Goal: Transaction & Acquisition: Purchase product/service

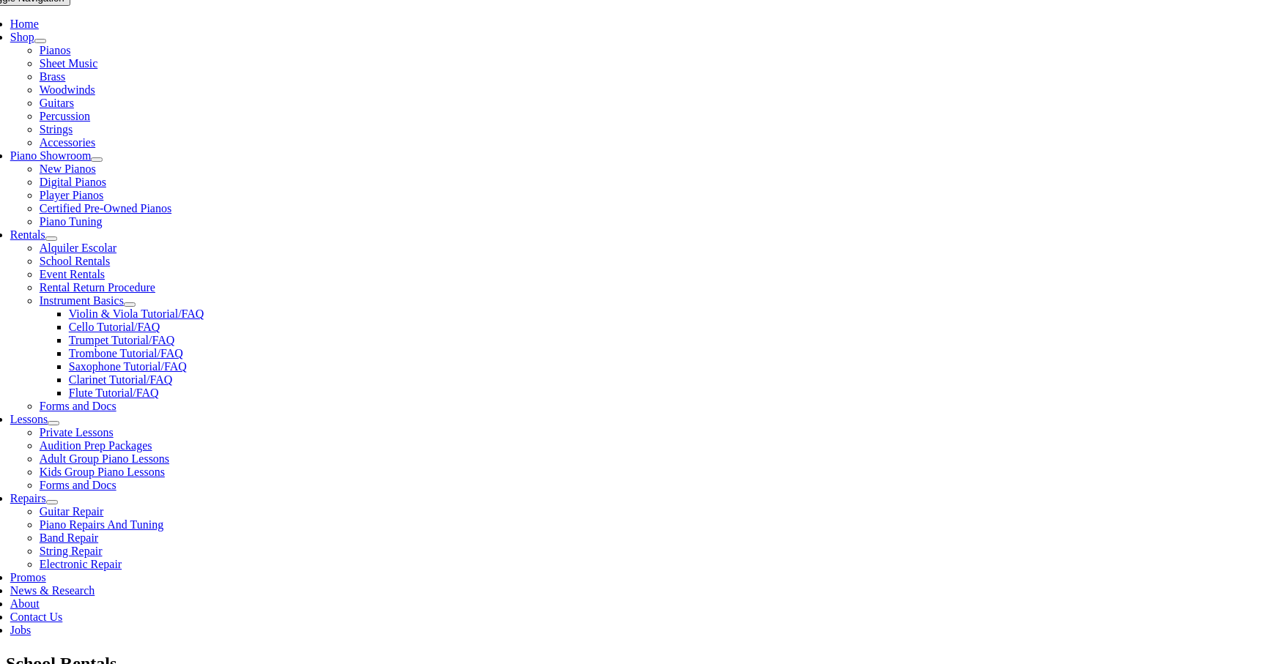
scroll to position [304, 0]
type input "fern"
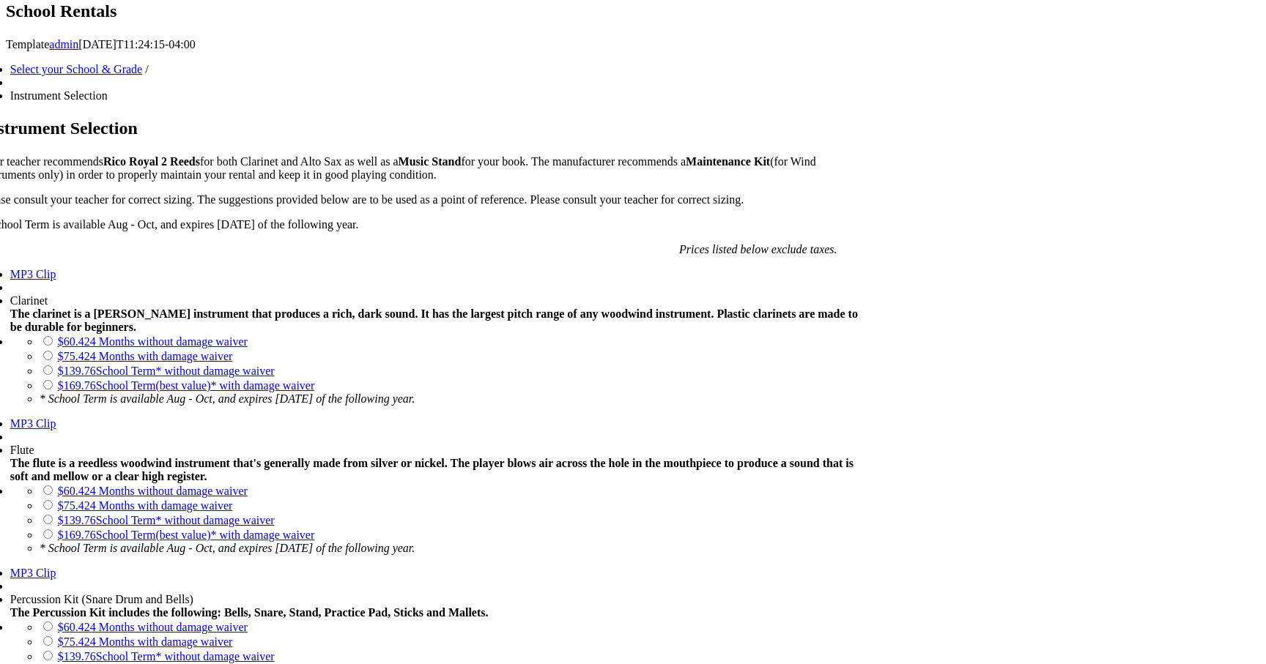
scroll to position [975, 0]
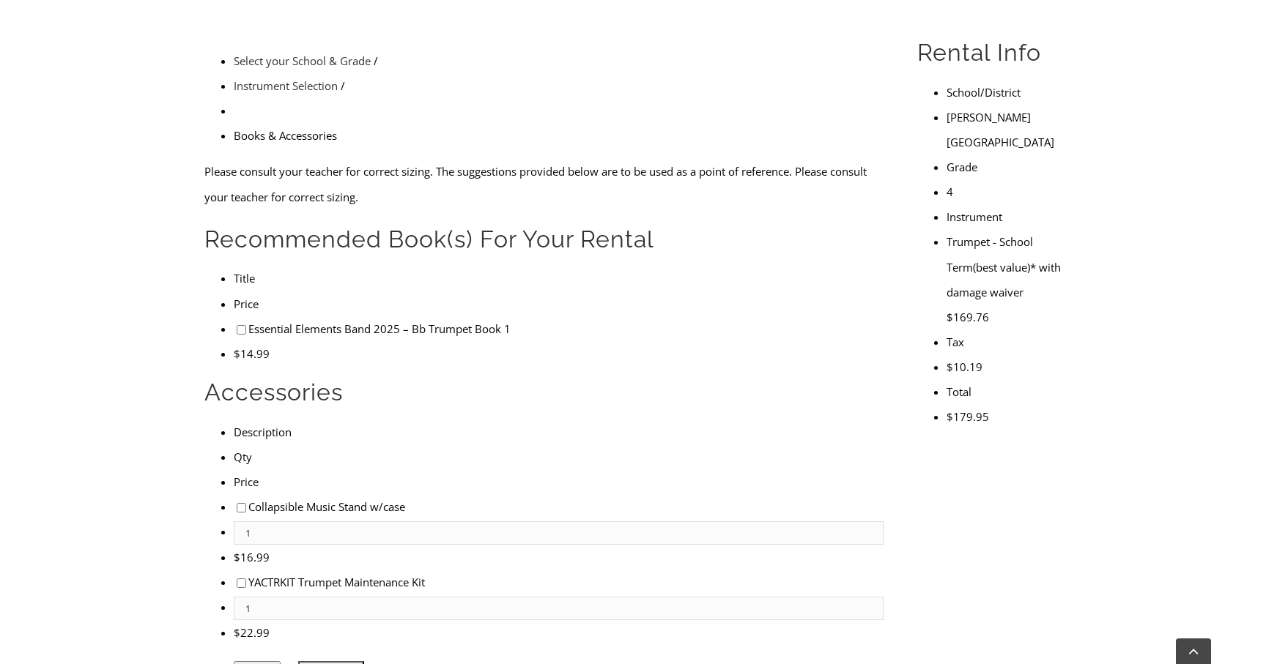
scroll to position [432, 0]
click at [234, 316] on li "Essential Elements Band 2025 – Bb Trumpet Book 1" at bounding box center [559, 328] width 650 height 25
click at [237, 325] on input"] "checkbox" at bounding box center [242, 330] width 10 height 10
checkbox input"] "true"
click at [234, 569] on li "YACTRKIT Trumpet Maintenance Kit" at bounding box center [559, 581] width 650 height 25
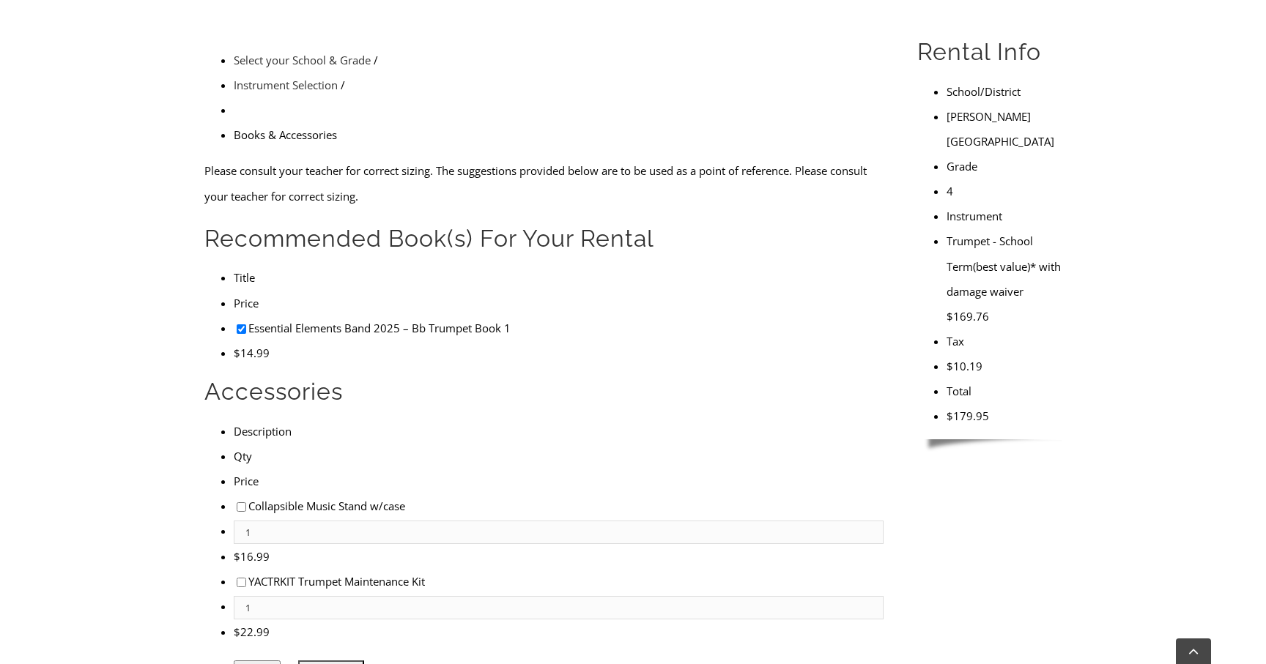
click at [237, 578] on input"] "checkbox" at bounding box center [242, 583] width 10 height 10
checkbox input"] "true"
click at [339, 661] on input "Continue >>" at bounding box center [331, 670] width 66 height 18
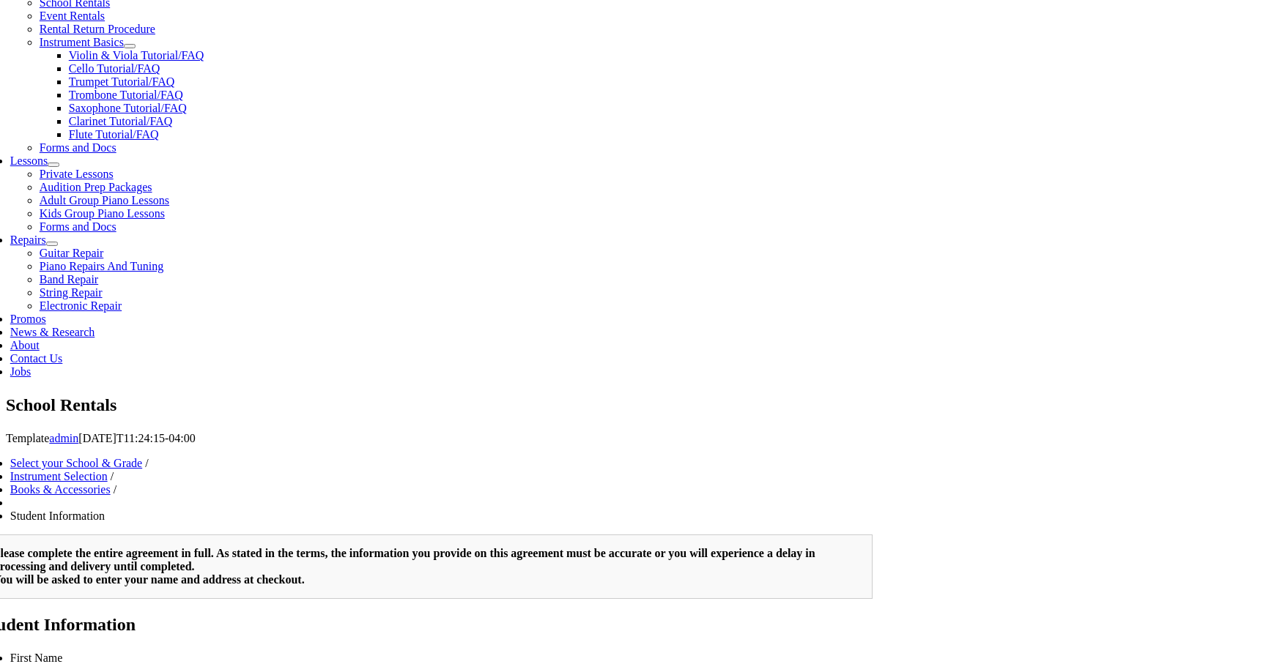
type input "1"
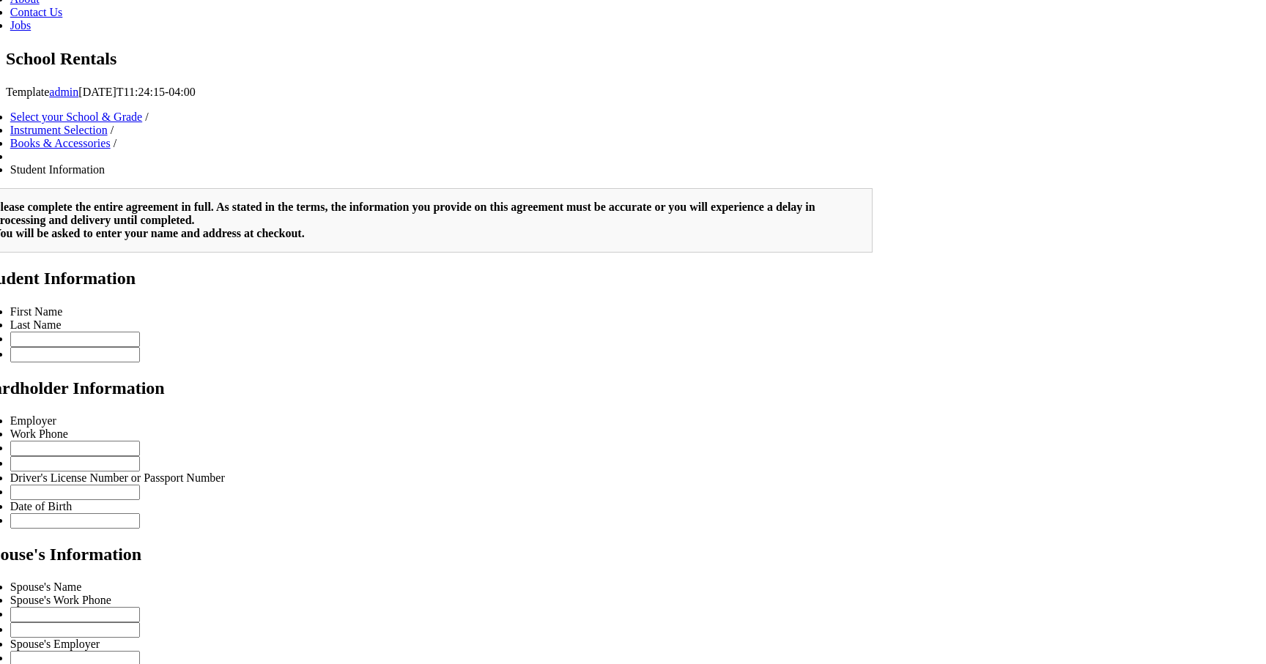
scroll to position [896, 0]
